Goal: Navigation & Orientation: Go to known website

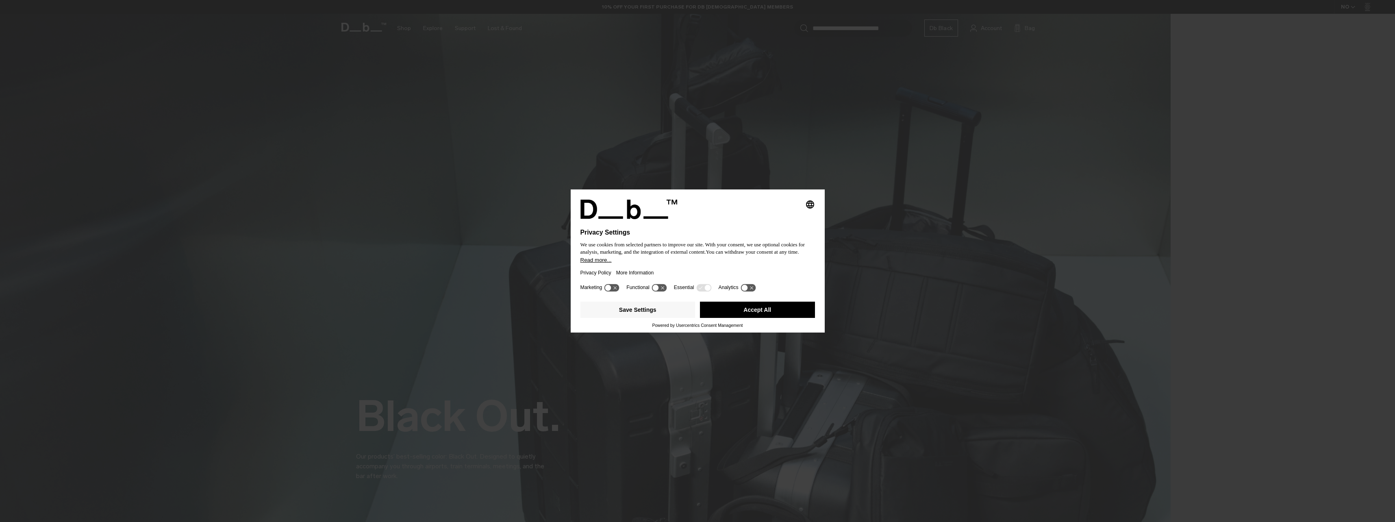
click at [704, 305] on button "Accept All" at bounding box center [757, 310] width 115 height 16
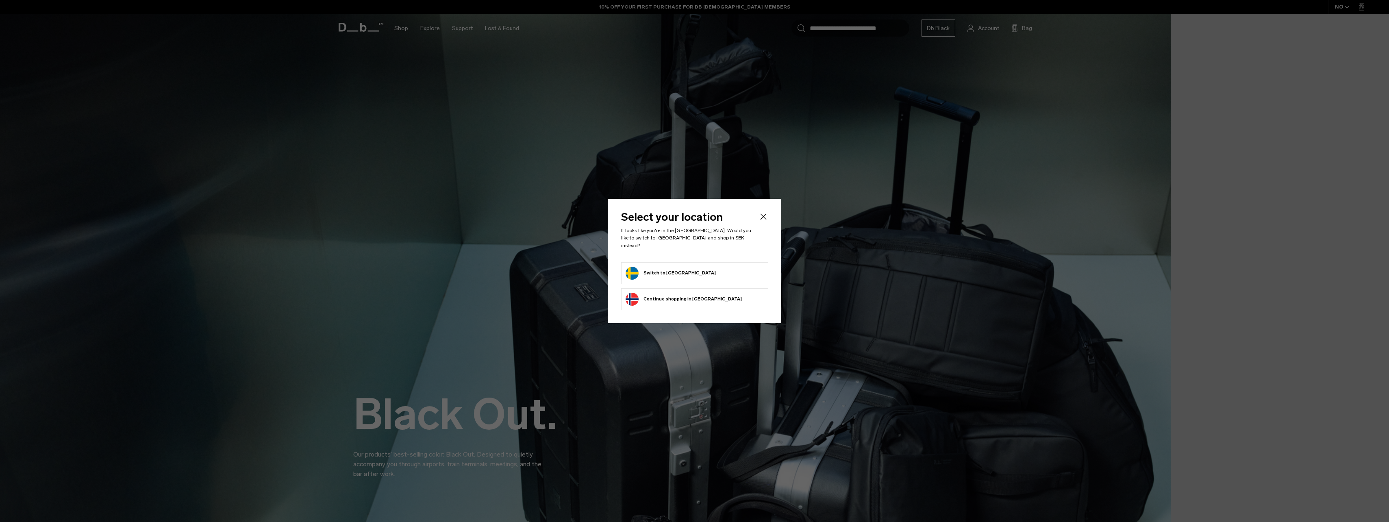
click at [686, 270] on form "Switch to [GEOGRAPHIC_DATA]" at bounding box center [695, 273] width 138 height 13
click at [666, 270] on button "Switch to [GEOGRAPHIC_DATA]" at bounding box center [671, 273] width 90 height 13
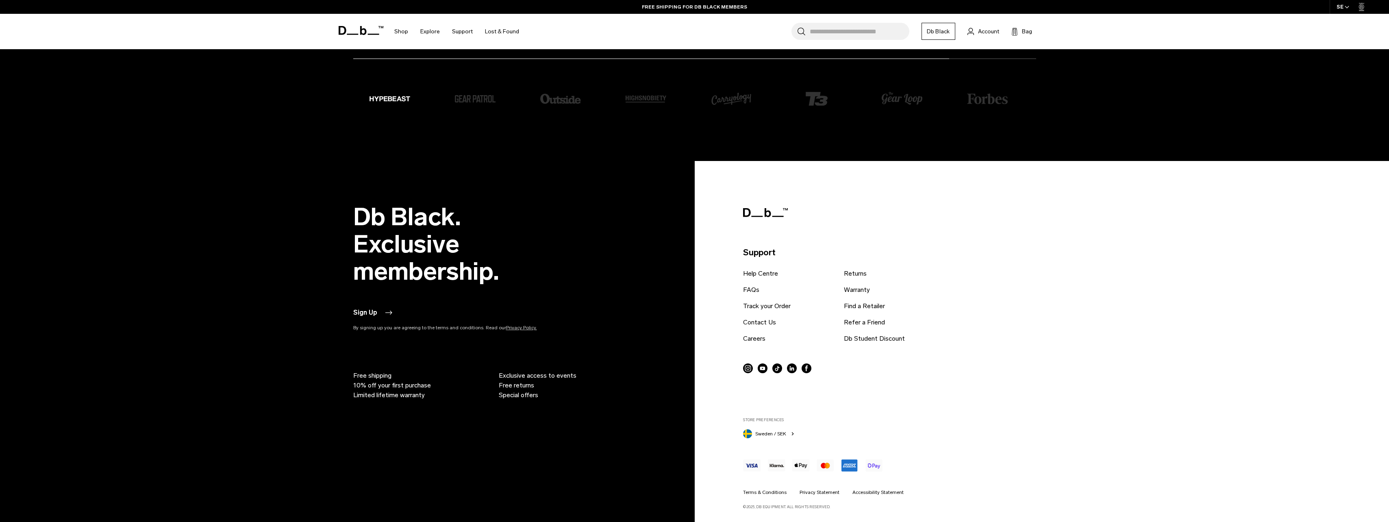
scroll to position [2718, 0]
